Goal: Navigation & Orientation: Find specific page/section

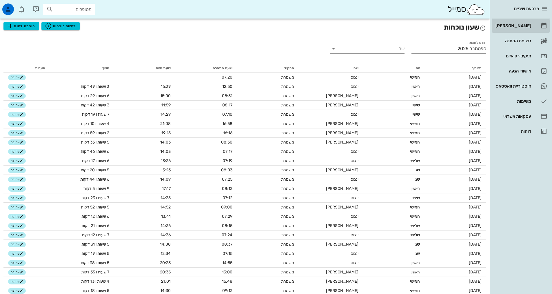
click at [520, 24] on div "[PERSON_NAME]" at bounding box center [512, 25] width 37 height 5
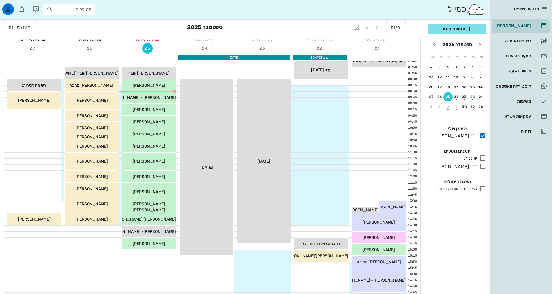
click at [446, 94] on button "25" at bounding box center [447, 96] width 9 height 9
click at [161, 99] on span "[PERSON_NAME] - [PERSON_NAME]" at bounding box center [141, 97] width 69 height 5
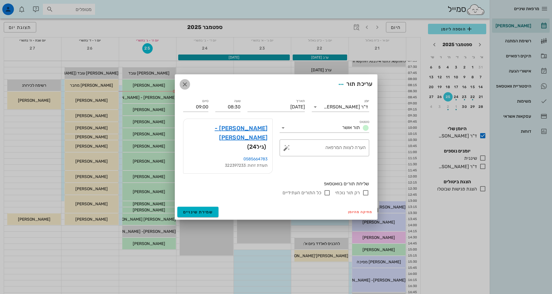
click at [185, 88] on icon "button" at bounding box center [184, 84] width 7 height 7
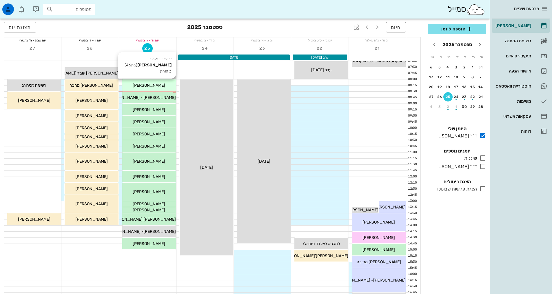
click at [162, 90] on div "08:00 - 08:30 [PERSON_NAME] (בת 46 ) ביקורת [PERSON_NAME]" at bounding box center [149, 85] width 54 height 12
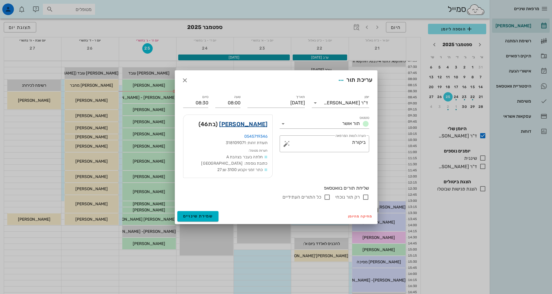
click at [255, 122] on link "[PERSON_NAME]" at bounding box center [243, 123] width 48 height 9
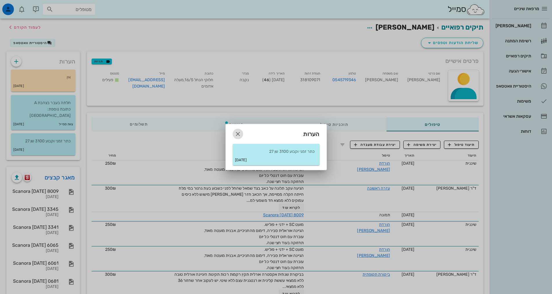
click at [240, 134] on icon "button" at bounding box center [237, 133] width 7 height 7
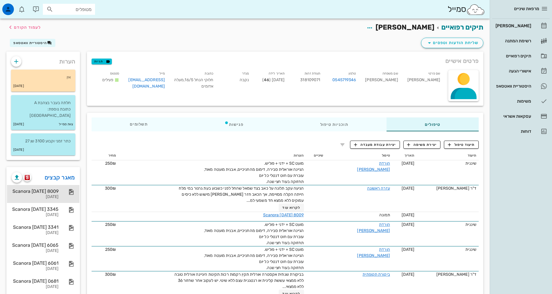
click at [34, 188] on div "Scanora [DATE] 8009" at bounding box center [35, 191] width 47 height 6
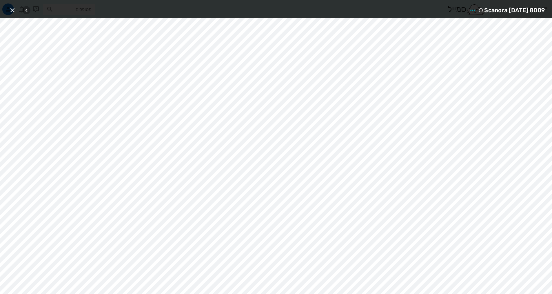
click at [26, 10] on icon "button" at bounding box center [26, 10] width 7 height 7
click at [13, 8] on icon "button" at bounding box center [12, 10] width 7 height 7
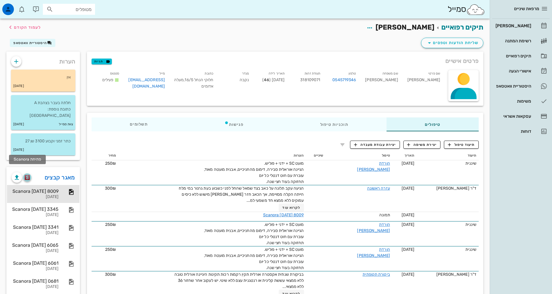
click at [29, 175] on img "button" at bounding box center [28, 177] width 6 height 5
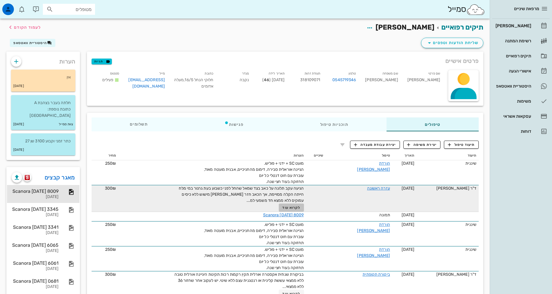
click at [292, 205] on span "לקרוא עוד" at bounding box center [291, 207] width 18 height 4
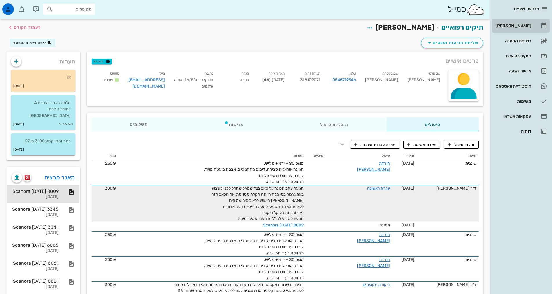
click at [518, 26] on div "[PERSON_NAME]" at bounding box center [512, 25] width 37 height 5
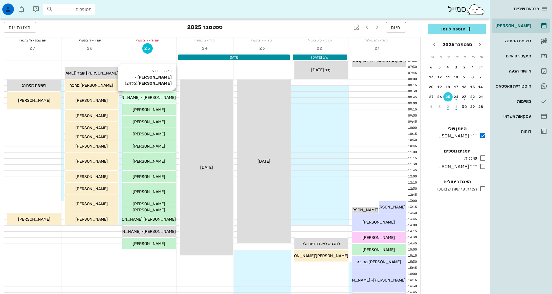
click at [163, 98] on div "[PERSON_NAME] - [PERSON_NAME]" at bounding box center [149, 97] width 54 height 6
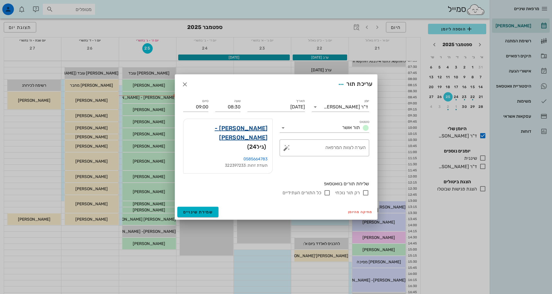
click at [253, 137] on link "[PERSON_NAME] - [PERSON_NAME]" at bounding box center [228, 132] width 80 height 19
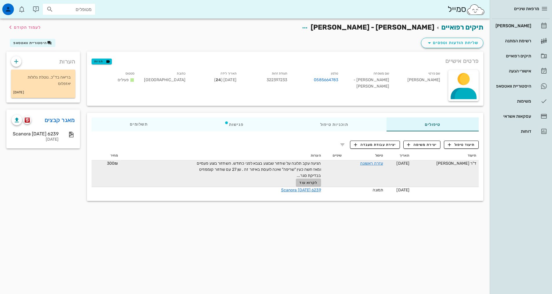
click at [307, 183] on span "לקרוא עוד" at bounding box center [308, 182] width 18 height 4
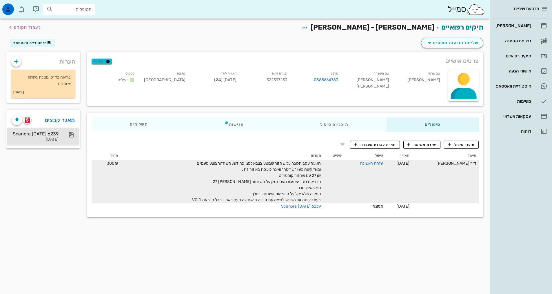
click at [52, 134] on div "Scanora [DATE] 6239" at bounding box center [35, 134] width 47 height 6
drag, startPoint x: 35, startPoint y: 134, endPoint x: 44, endPoint y: 136, distance: 8.9
click at [37, 134] on div "Scanora [DATE] 6239" at bounding box center [35, 134] width 47 height 6
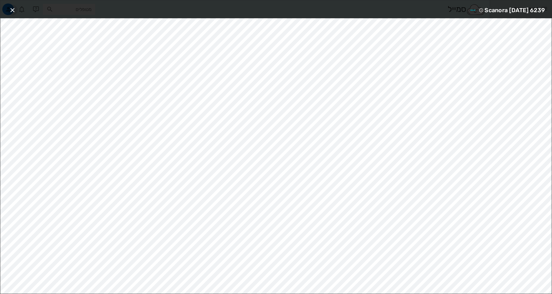
click at [13, 11] on icon "button" at bounding box center [12, 10] width 7 height 7
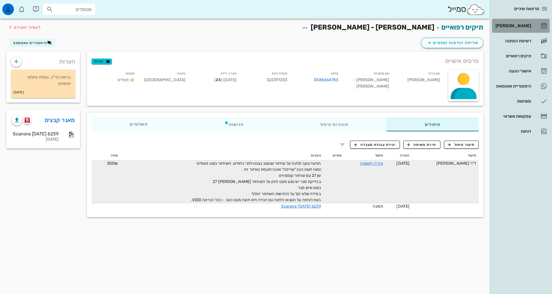
click at [526, 26] on div "[PERSON_NAME]" at bounding box center [512, 25] width 37 height 5
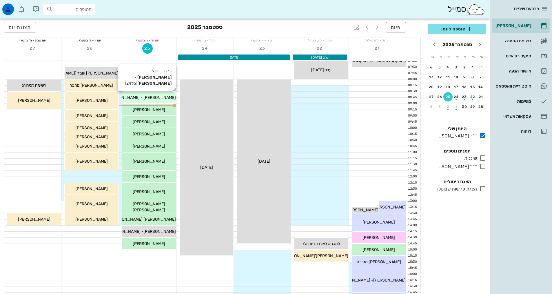
click at [155, 97] on span "[PERSON_NAME] - [PERSON_NAME]" at bounding box center [141, 97] width 69 height 5
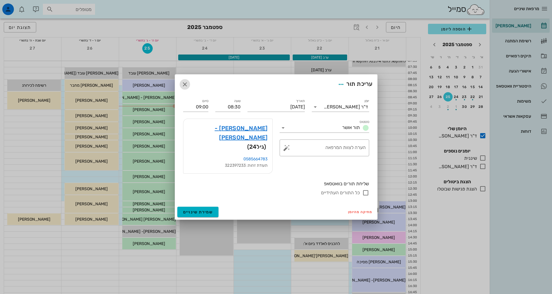
click at [184, 88] on icon "button" at bounding box center [184, 84] width 7 height 7
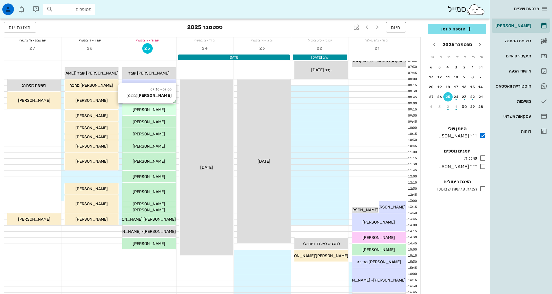
click at [164, 110] on div "[PERSON_NAME]" at bounding box center [149, 110] width 54 height 6
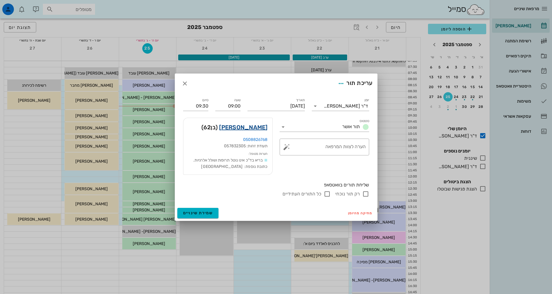
click at [251, 126] on link "[PERSON_NAME]" at bounding box center [243, 127] width 48 height 9
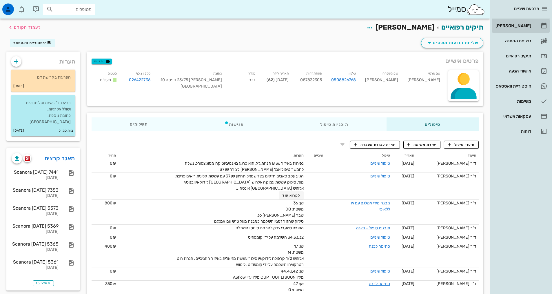
click at [515, 25] on div "[PERSON_NAME]" at bounding box center [512, 25] width 37 height 5
